Goal: Task Accomplishment & Management: Complete application form

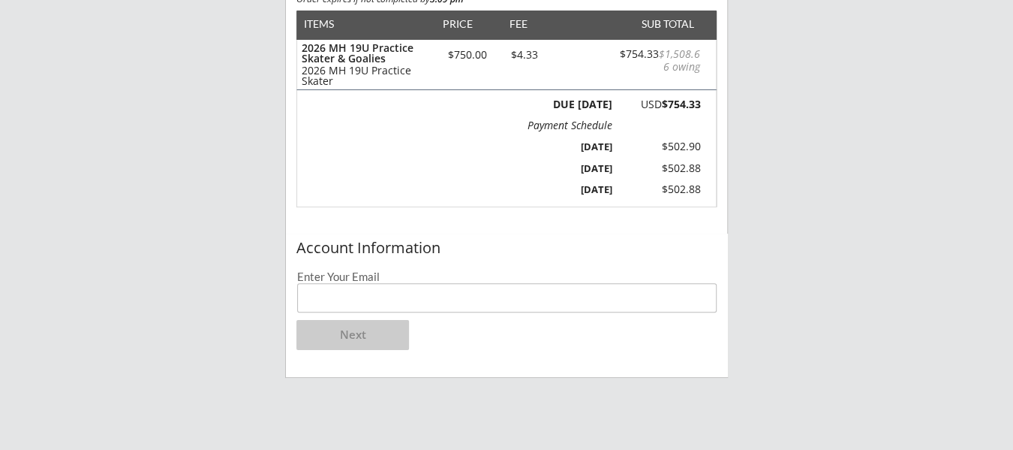
scroll to position [167, 0]
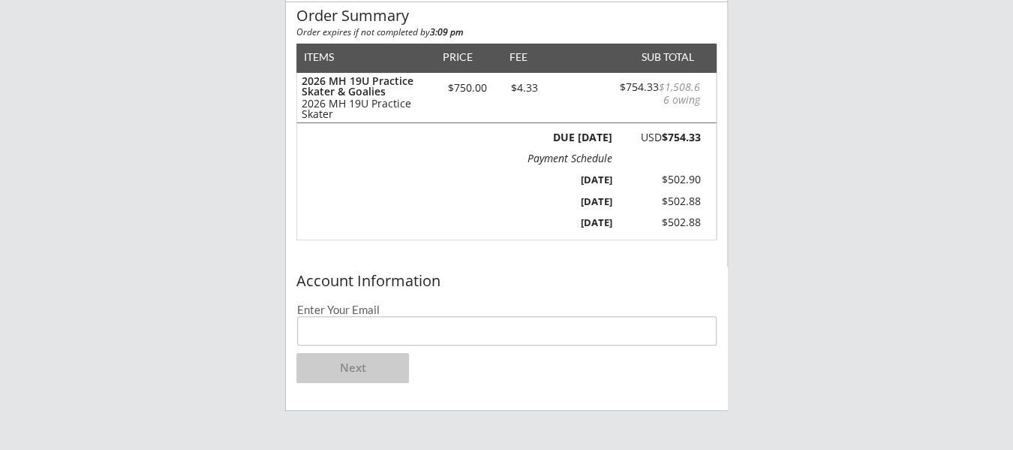
click at [571, 329] on input "email" at bounding box center [507, 330] width 420 height 29
type input "[PERSON_NAME][EMAIL_ADDRESS][DOMAIN_NAME]"
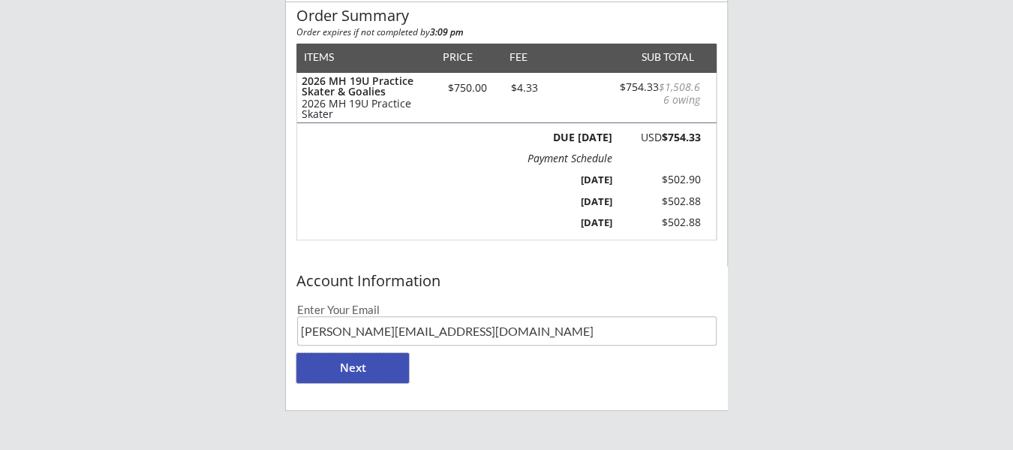
click at [358, 373] on button "Next" at bounding box center [352, 368] width 113 height 30
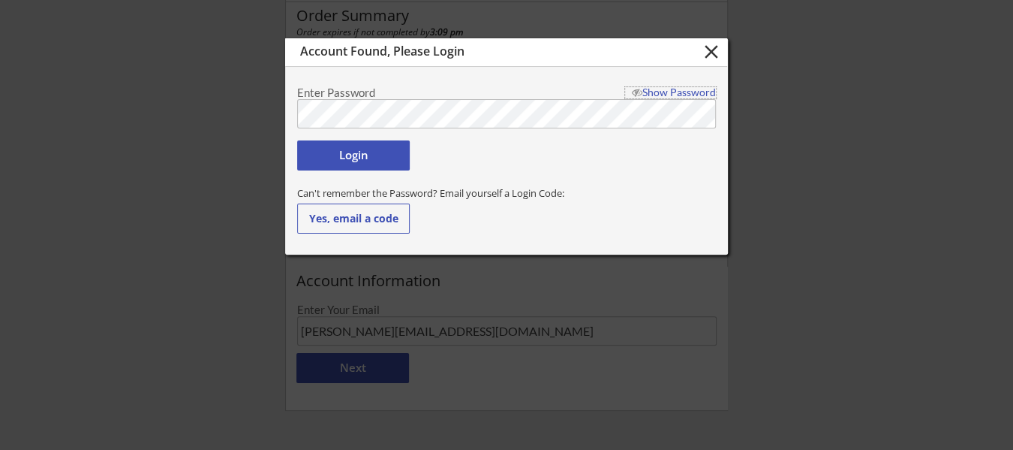
click at [672, 95] on div "Show Password" at bounding box center [670, 92] width 91 height 11
click at [359, 149] on button "Login" at bounding box center [353, 155] width 113 height 30
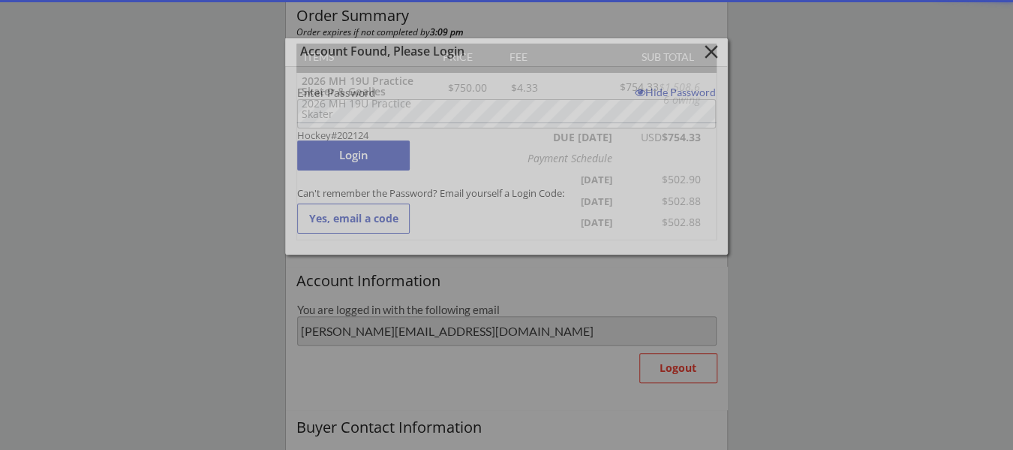
type input "[PERSON_NAME]"
type input "Von Bank"
type input "[PHONE_NUMBER]"
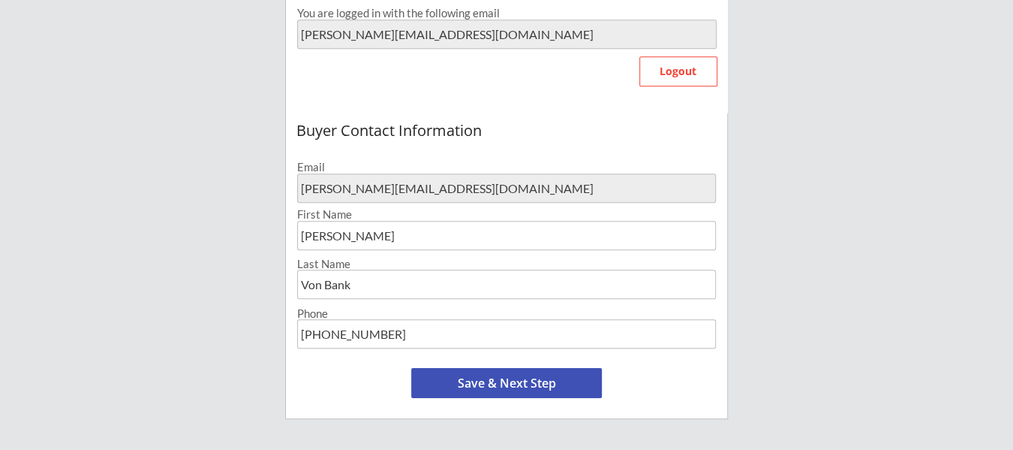
scroll to position [501, 0]
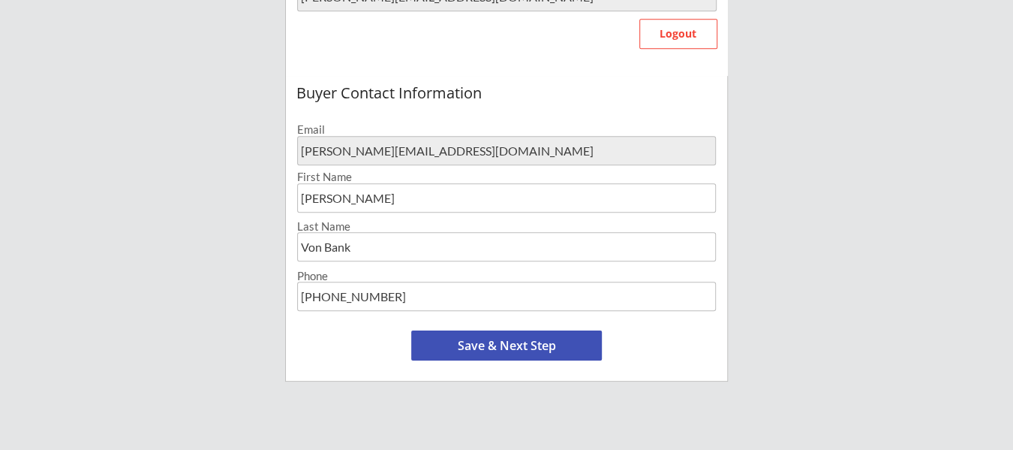
click at [529, 338] on button "Save & Next Step" at bounding box center [506, 345] width 191 height 30
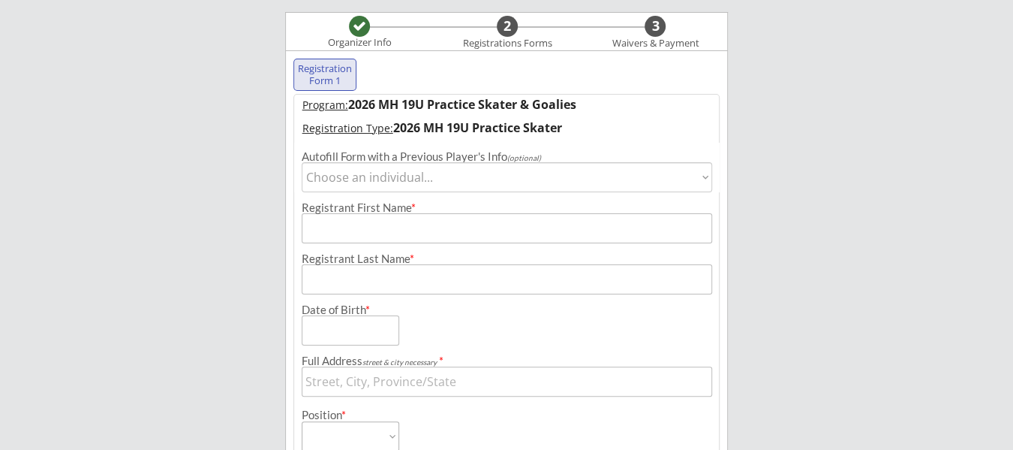
scroll to position [114, 0]
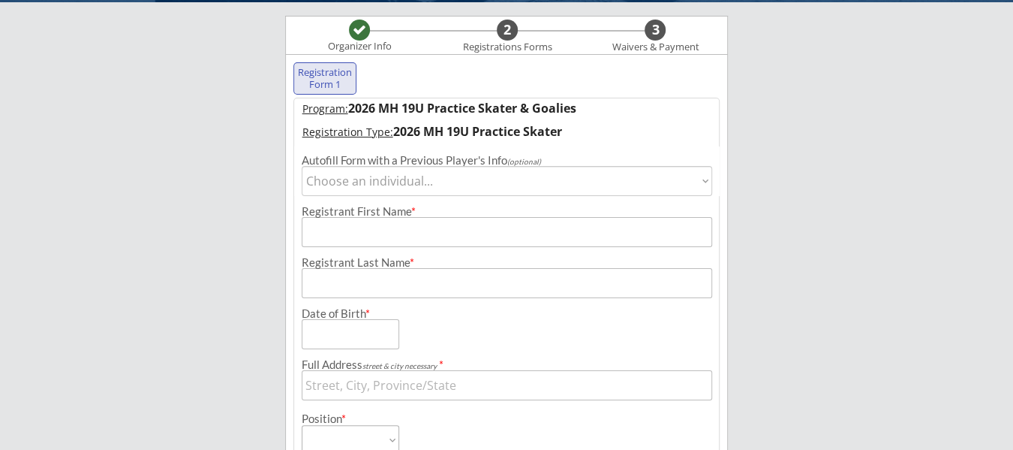
click at [447, 180] on select "Choose an individual... Mara Von Bank" at bounding box center [507, 181] width 411 height 30
select select ""1348695171700984260__LOOKUP__1705959870407x502172378620756000""
click at [302, 166] on select "Choose an individual... Mara Von Bank" at bounding box center [507, 181] width 411 height 30
type input "Mara"
type input "Von Bank"
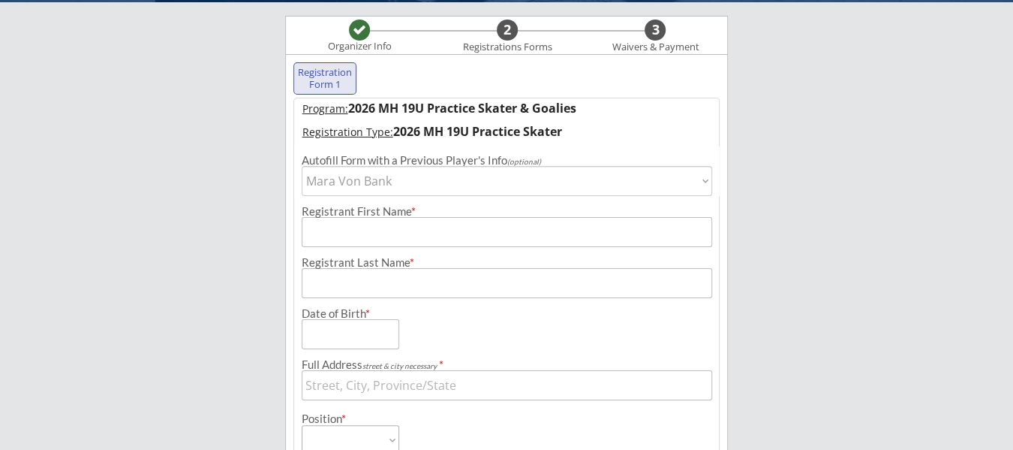
type input "[DATE]"
type input "[STREET_ADDRESS]"
select select ""Forward""
type input "None"
type input "[PERSON_NAME]"
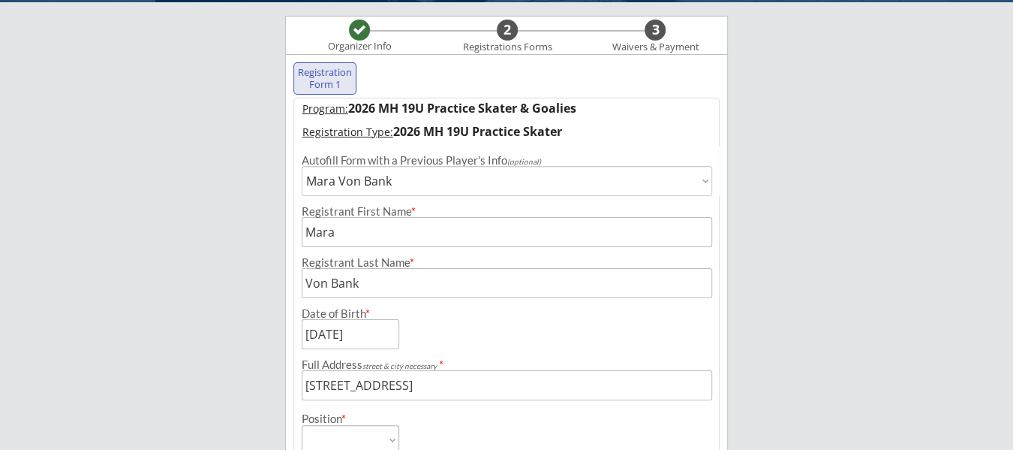
type input "[PHONE_NUMBER]"
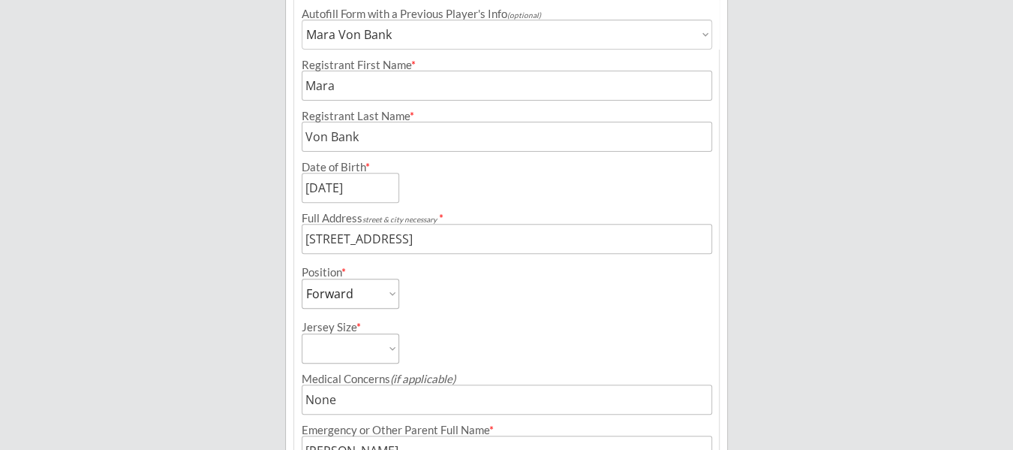
scroll to position [281, 0]
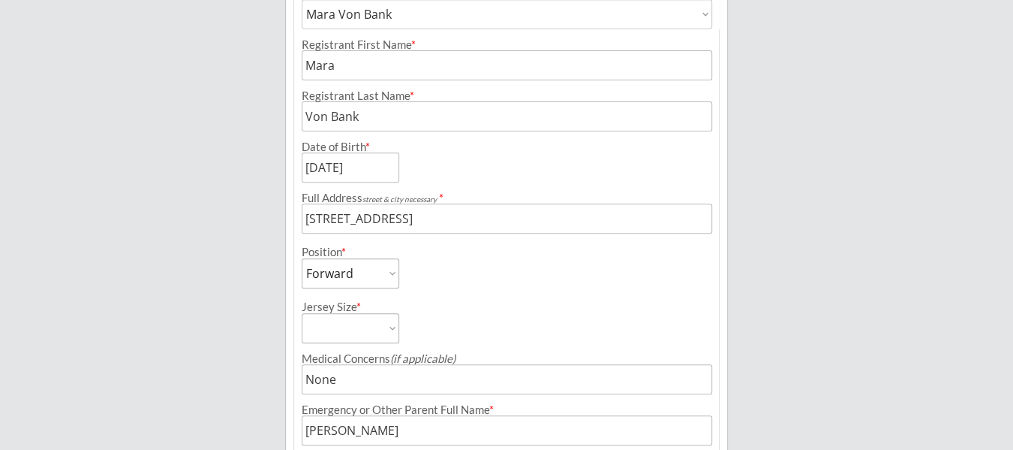
click at [381, 323] on select "Adult Small Adult Medium Adult Large" at bounding box center [351, 328] width 98 height 30
select select ""Adult Small""
click at [302, 313] on select "Adult Small Adult Medium Adult Large" at bounding box center [351, 328] width 98 height 30
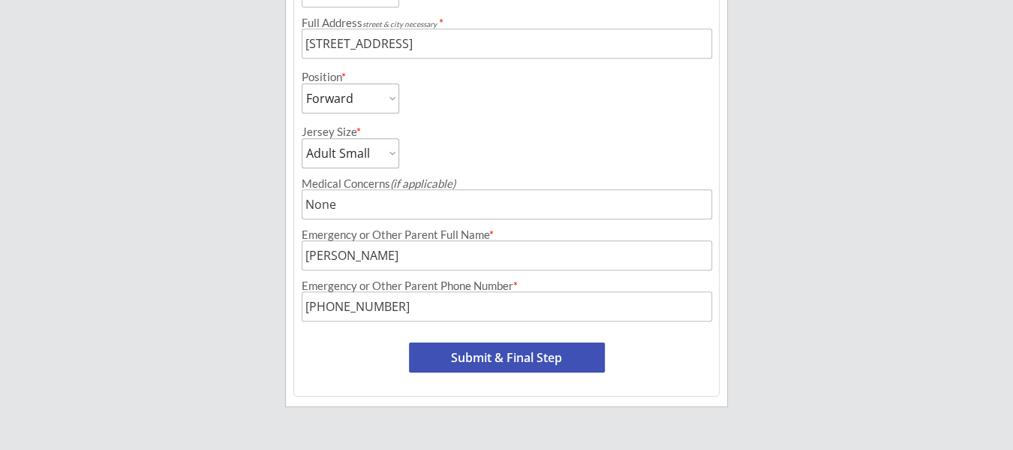
scroll to position [501, 0]
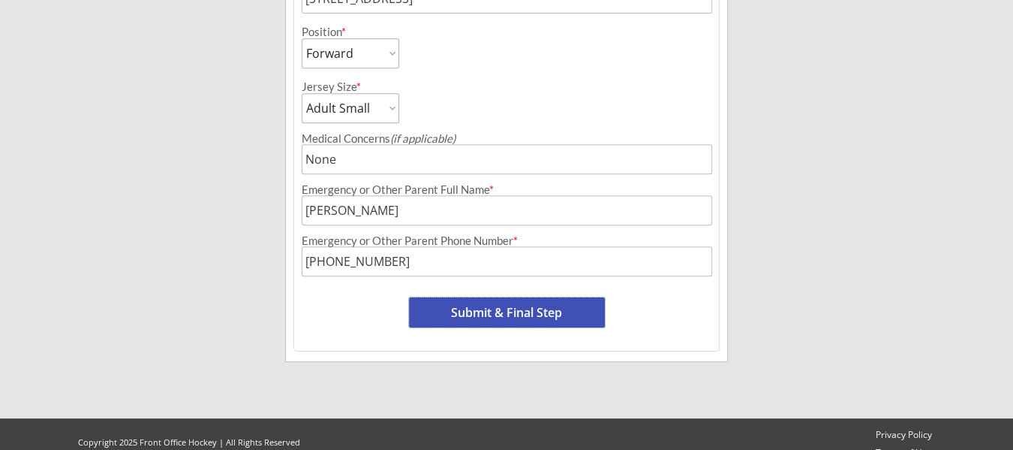
click at [561, 310] on button "Submit & Final Step" at bounding box center [507, 312] width 196 height 30
select select ""Yes, use this card""
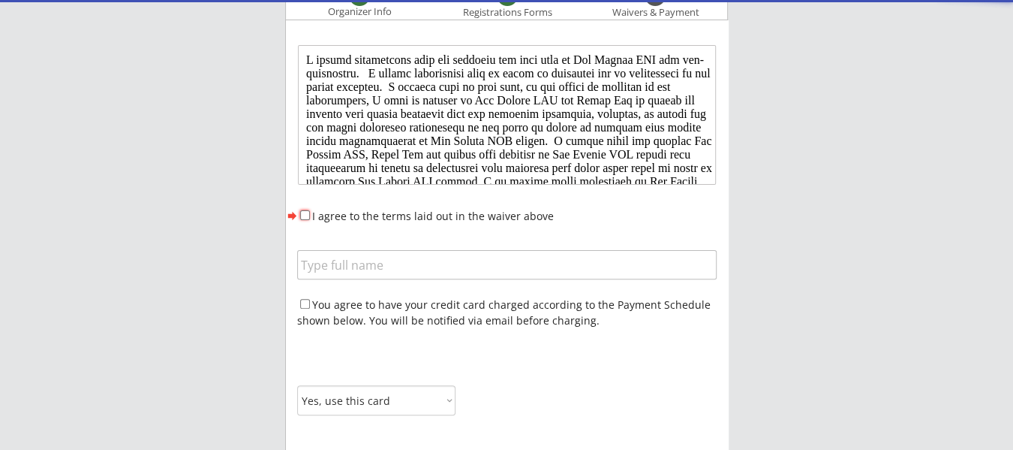
scroll to position [0, 0]
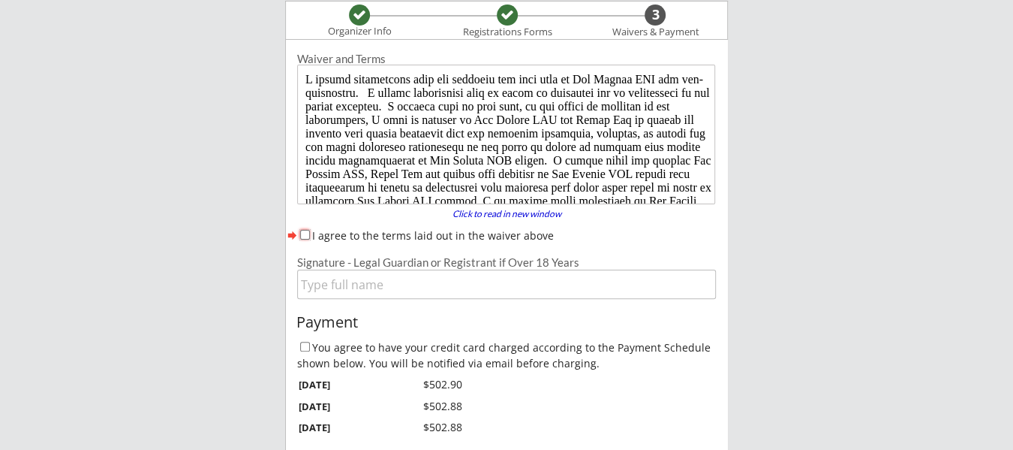
click at [303, 233] on input "I agree to the terms laid out in the waiver above" at bounding box center [305, 235] width 10 height 10
checkbox input "true"
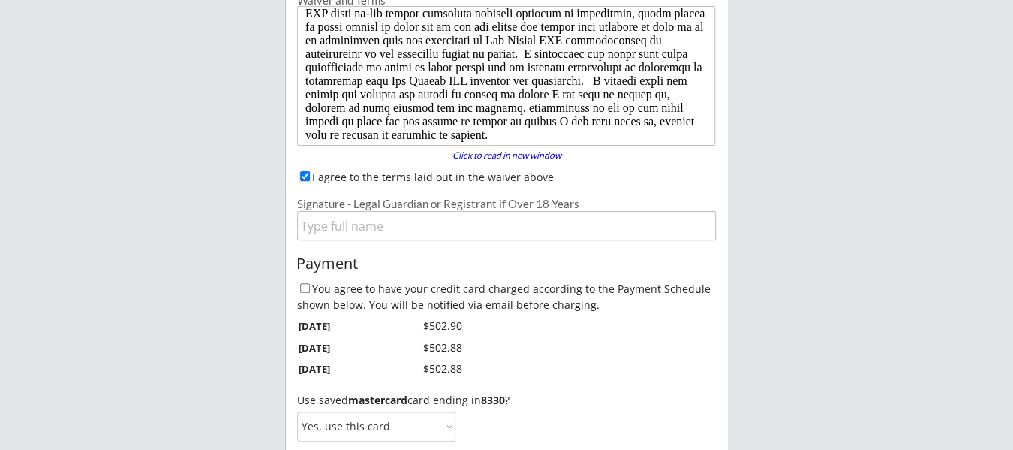
scroll to position [212, 0]
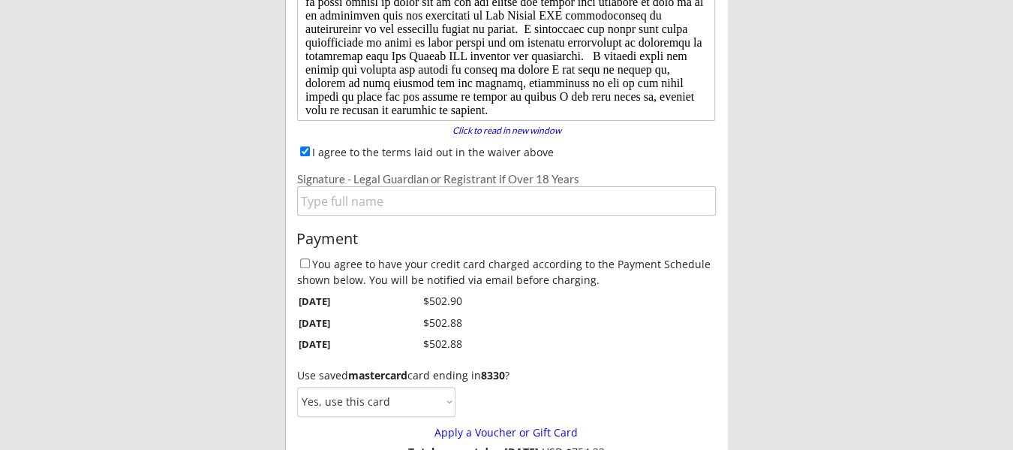
click at [564, 201] on input "input" at bounding box center [506, 200] width 419 height 29
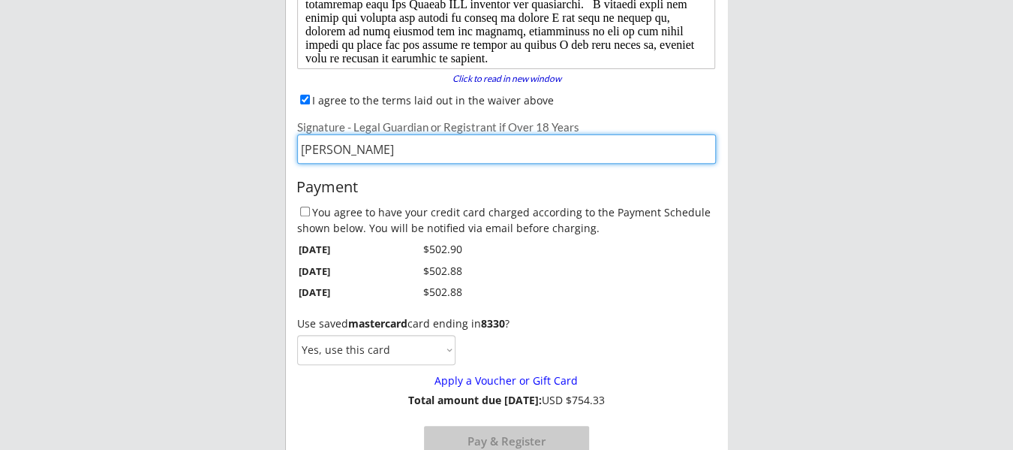
scroll to position [296, 0]
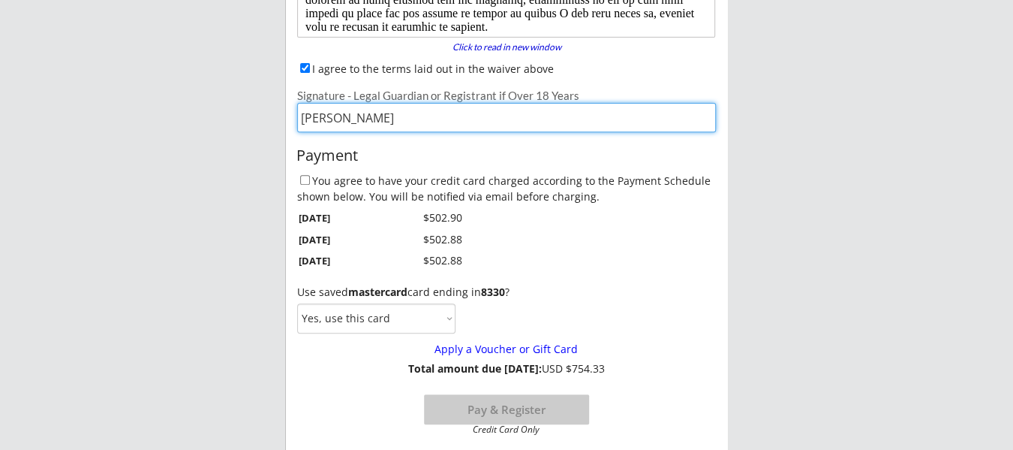
type input "[PERSON_NAME]"
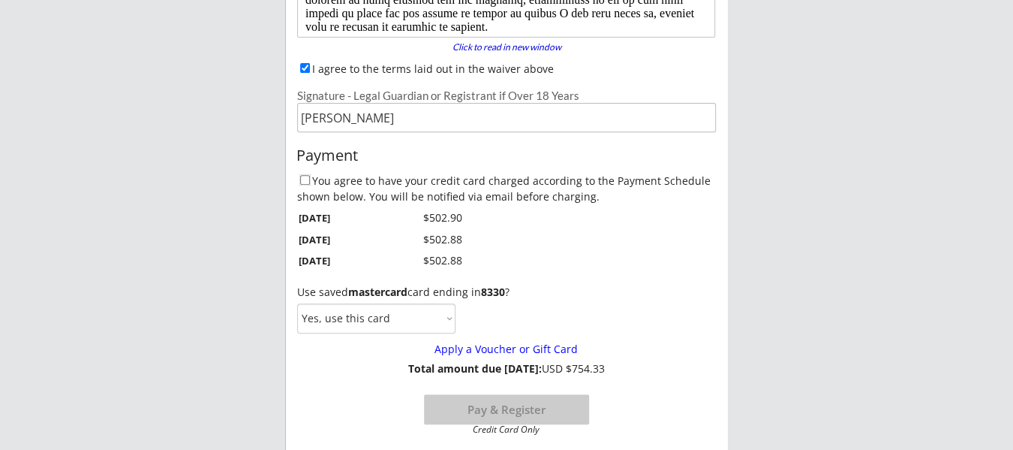
click at [304, 182] on input "You agree to have your credit card charged according to the Payment Schedule sh…" at bounding box center [305, 180] width 10 height 10
checkbox input "true"
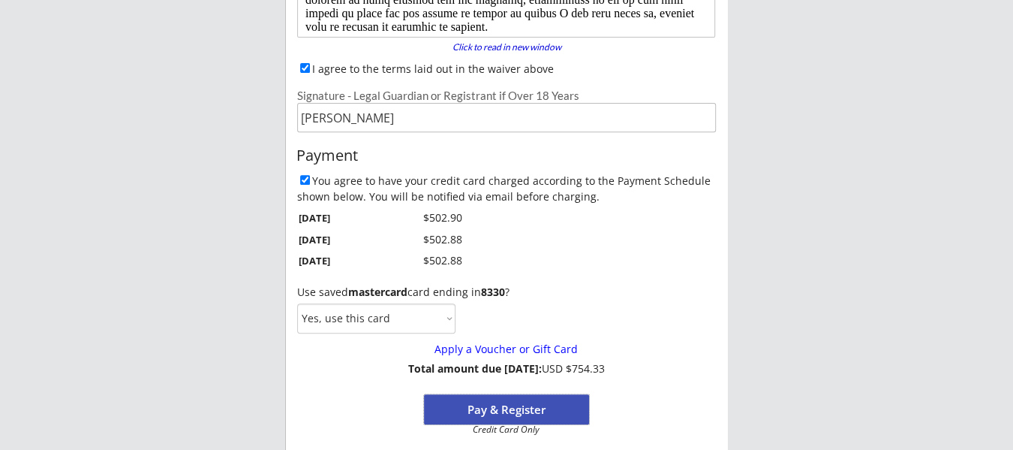
click at [535, 411] on button "Pay & Register" at bounding box center [506, 409] width 165 height 30
